Goal: Transaction & Acquisition: Purchase product/service

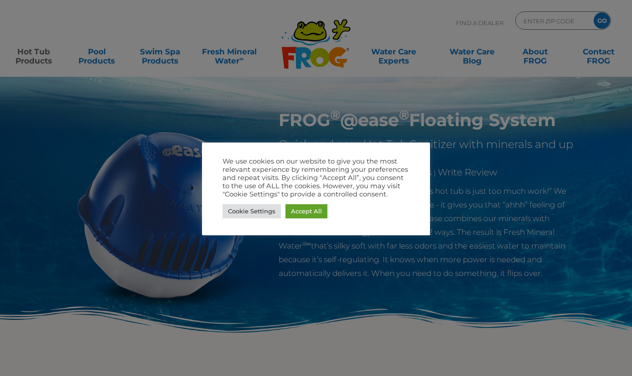
click at [432, 304] on div at bounding box center [316, 188] width 632 height 376
click at [485, 231] on div at bounding box center [316, 188] width 632 height 376
click at [243, 212] on link "Cookie Settings" at bounding box center [252, 211] width 58 height 14
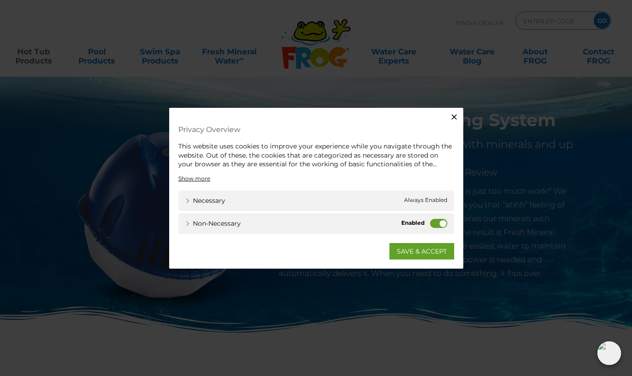
click at [435, 223] on label "Non-necessary" at bounding box center [438, 222] width 17 height 9
click at [0, 0] on input "Non-necessary" at bounding box center [0, 0] width 0 height 0
click at [435, 250] on link "SAVE & ACCEPT" at bounding box center [422, 250] width 65 height 16
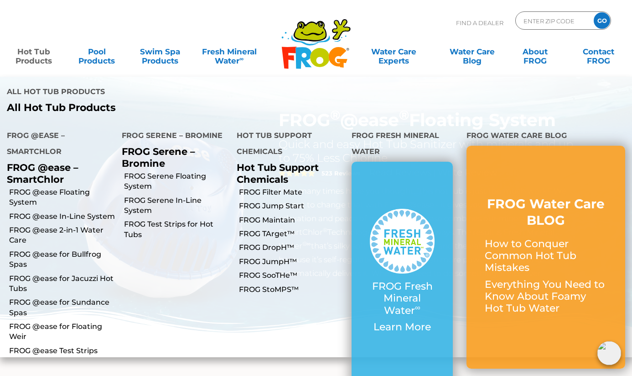
click at [37, 57] on link "Hot Tub Products" at bounding box center [33, 51] width 49 height 18
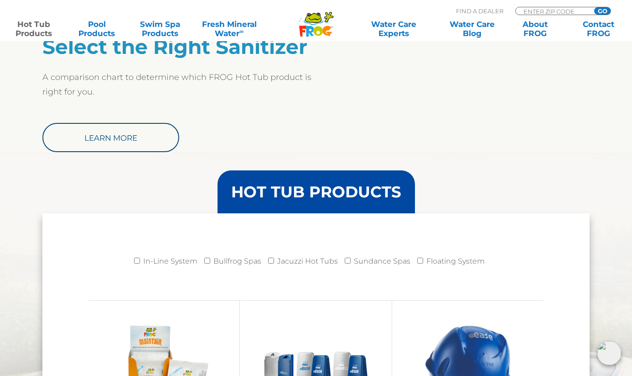
scroll to position [853, 0]
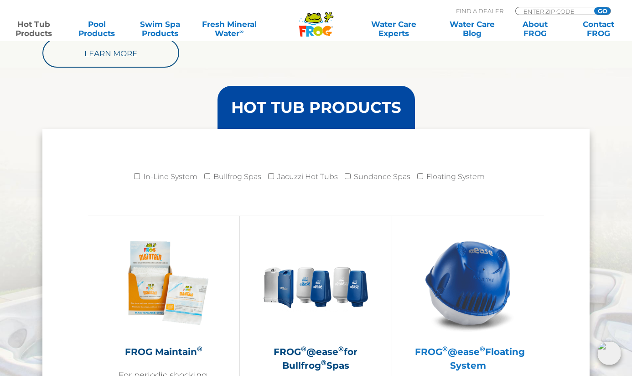
click at [477, 311] on img at bounding box center [468, 283] width 106 height 106
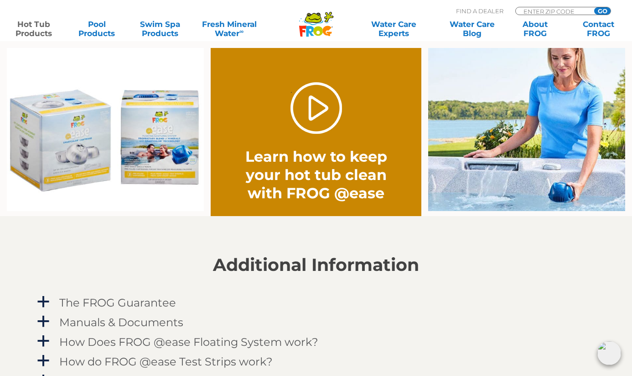
scroll to position [709, 0]
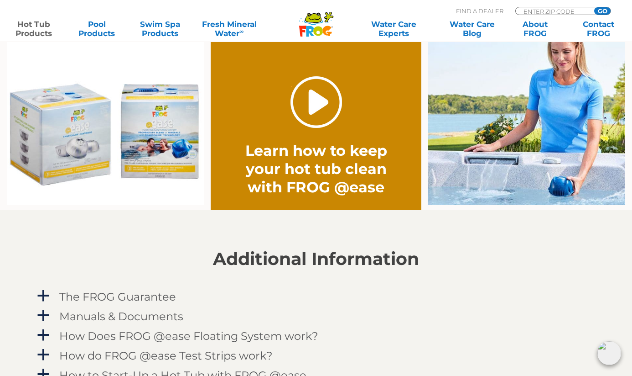
click at [320, 115] on link "." at bounding box center [317, 102] width 52 height 52
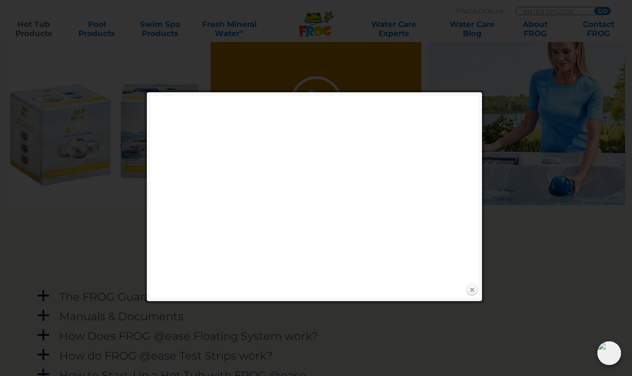
click at [472, 291] on link "Close" at bounding box center [472, 290] width 14 height 14
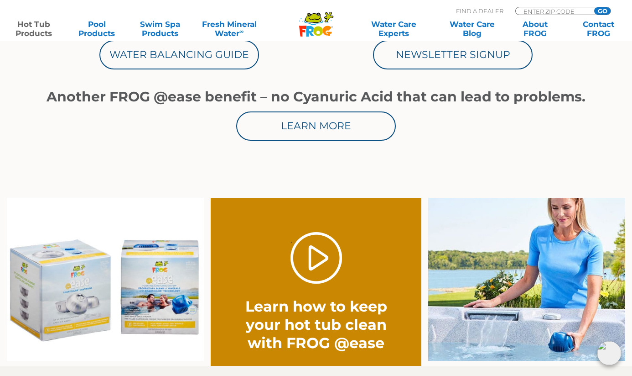
scroll to position [548, 0]
